Goal: Navigation & Orientation: Find specific page/section

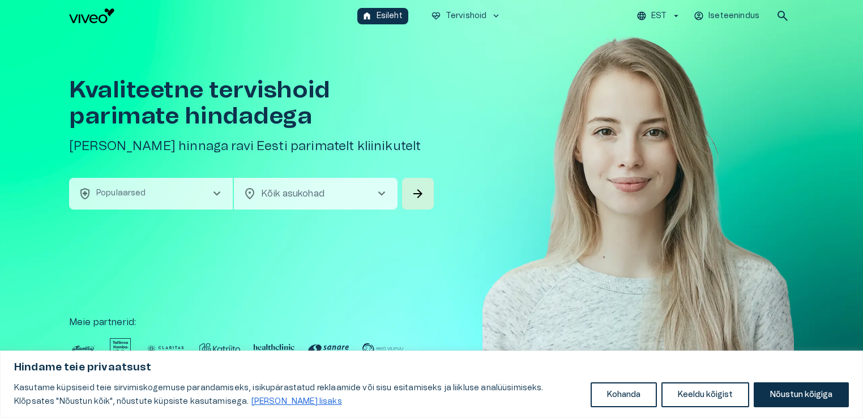
click at [671, 18] on icon "button" at bounding box center [676, 16] width 10 height 10
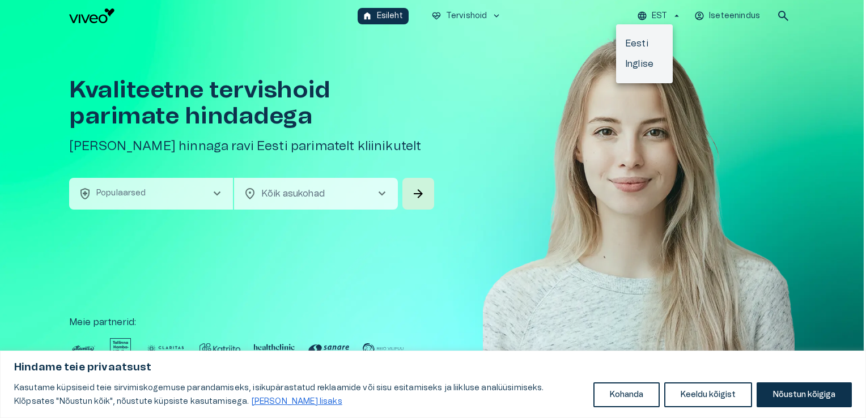
click at [636, 63] on li "Inglise" at bounding box center [644, 64] width 57 height 20
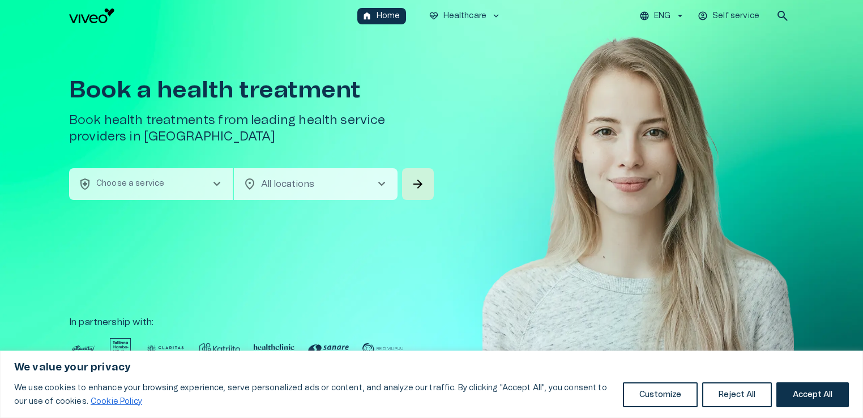
scroll to position [24, 0]
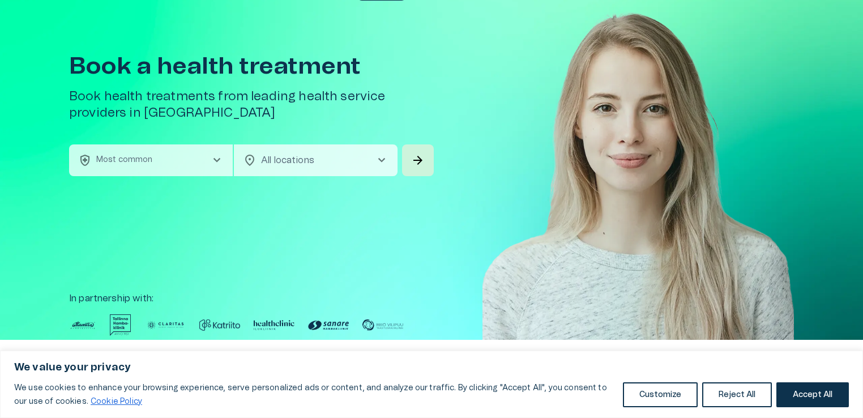
click at [304, 160] on body "We value your privacy We use cookies to enhance your browsing experience, serve…" at bounding box center [431, 185] width 863 height 418
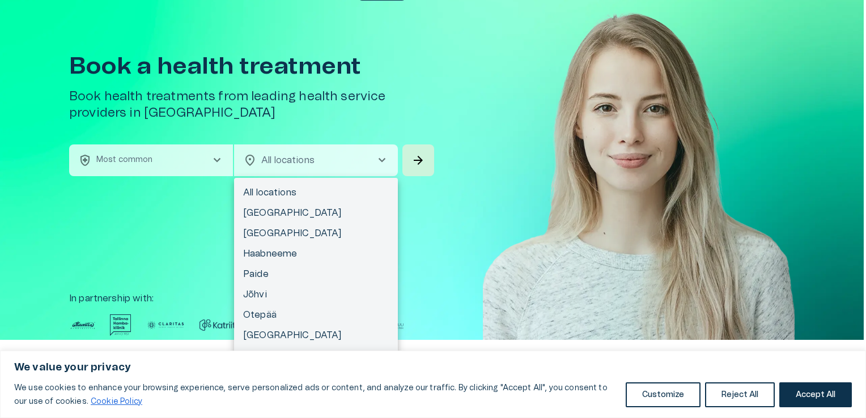
click at [206, 154] on div at bounding box center [433, 209] width 866 height 418
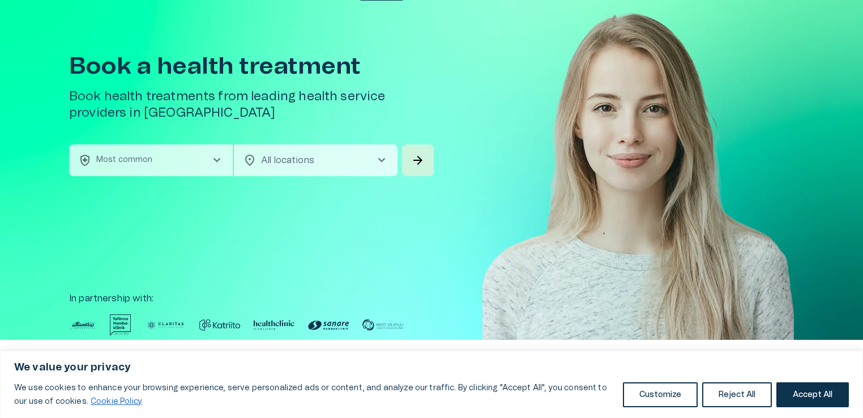
click at [216, 158] on span "chevron_right" at bounding box center [217, 161] width 14 height 14
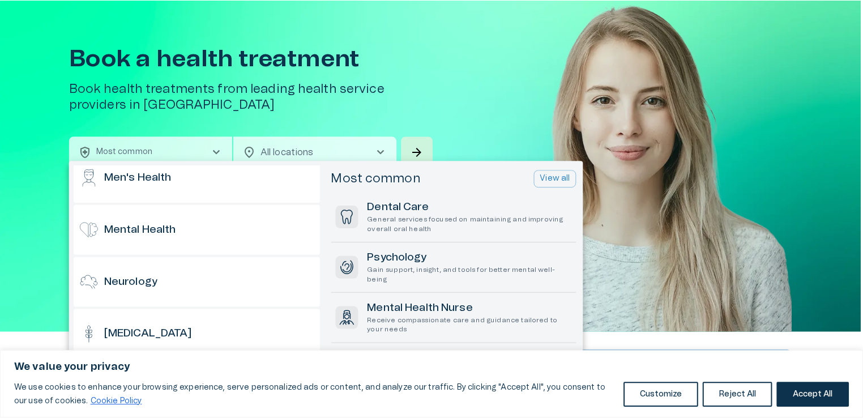
scroll to position [0, 0]
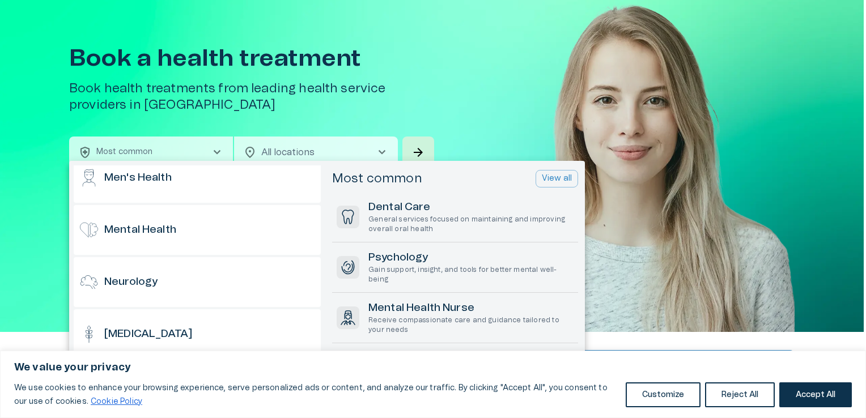
click at [456, 101] on div at bounding box center [433, 209] width 866 height 418
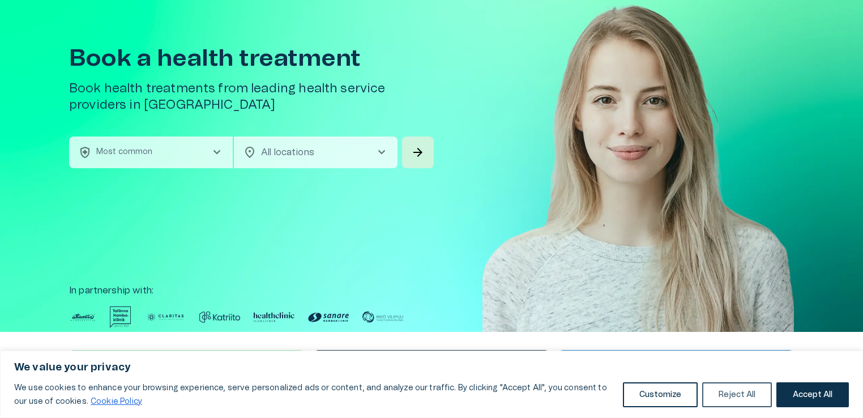
click at [736, 402] on button "Reject All" at bounding box center [738, 394] width 70 height 25
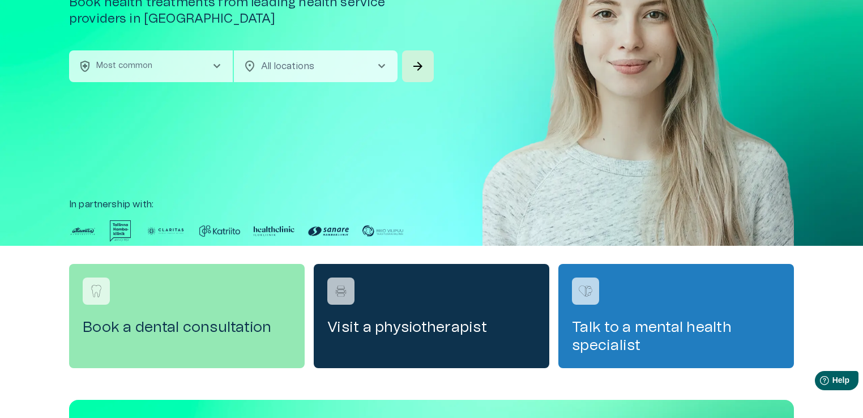
scroll to position [120, 0]
